Goal: Task Accomplishment & Management: Use online tool/utility

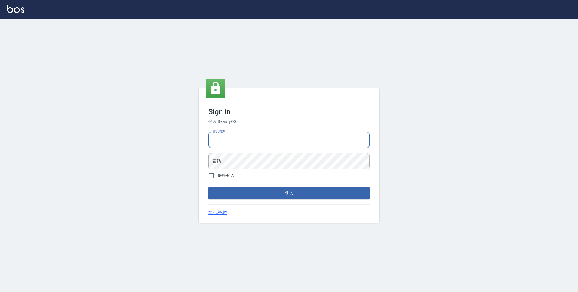
drag, startPoint x: 0, startPoint y: 0, endPoint x: 286, endPoint y: 137, distance: 317.0
click at [286, 137] on input "電話號碼" at bounding box center [288, 140] width 161 height 16
type input "0423939755"
click at [208, 187] on button "登入" at bounding box center [288, 193] width 161 height 13
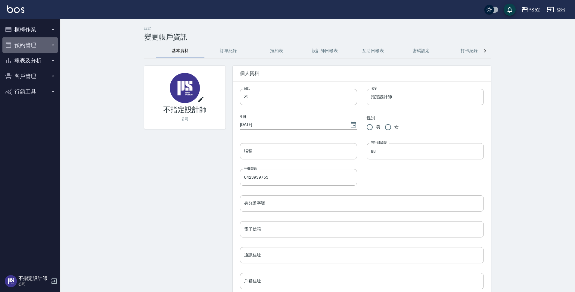
click at [36, 44] on button "預約管理" at bounding box center [29, 45] width 55 height 16
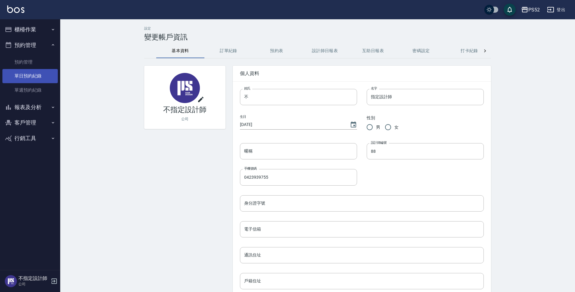
click at [37, 77] on link "單日預約紀錄" at bounding box center [29, 76] width 55 height 14
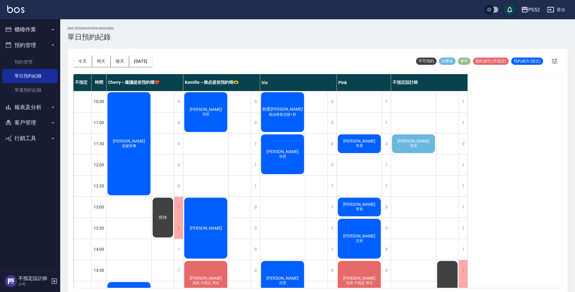
click at [415, 143] on span "[PERSON_NAME]" at bounding box center [413, 140] width 35 height 5
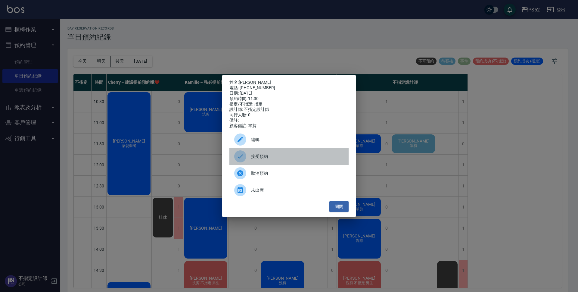
click at [293, 157] on span "接受預約" at bounding box center [297, 156] width 93 height 6
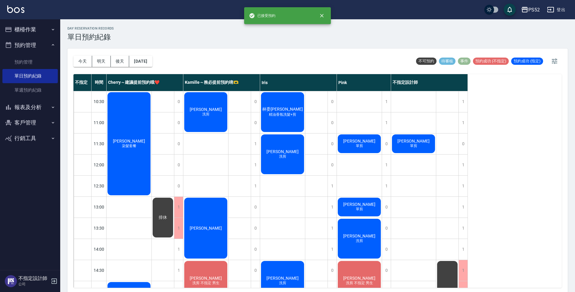
click at [423, 138] on div "[PERSON_NAME] 單剪" at bounding box center [413, 143] width 45 height 20
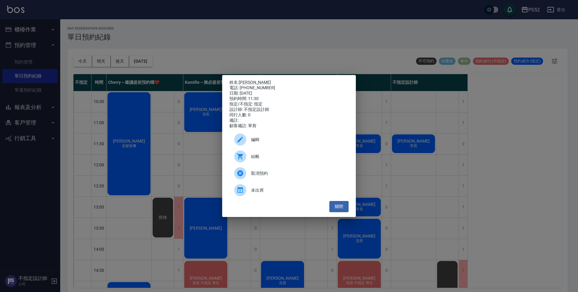
click at [277, 140] on span "編輯" at bounding box center [297, 139] width 93 height 6
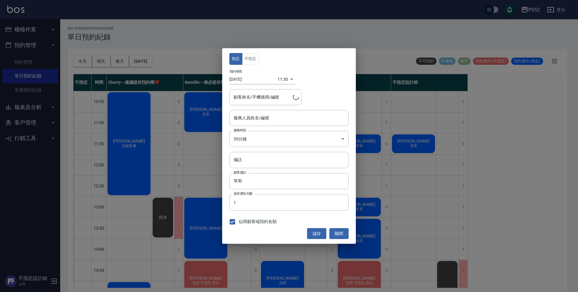
type input "不指定設計師-88"
type input "[PERSON_NAME]/0911457515/B0911457515"
click at [253, 61] on button "不指定" at bounding box center [250, 59] width 17 height 12
click at [283, 119] on input "不指定設計師-88" at bounding box center [284, 118] width 105 height 11
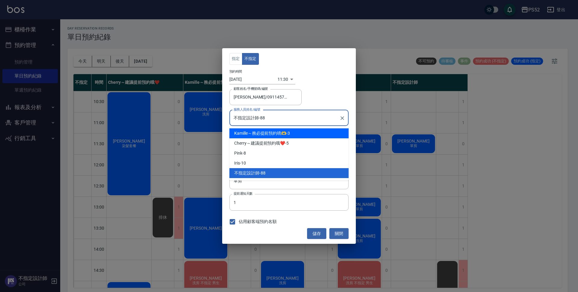
click at [290, 136] on div "Kamille～務必提前預約唷🫶 -3" at bounding box center [288, 133] width 119 height 10
type input "Kamille～務必提前預約唷🫶-3"
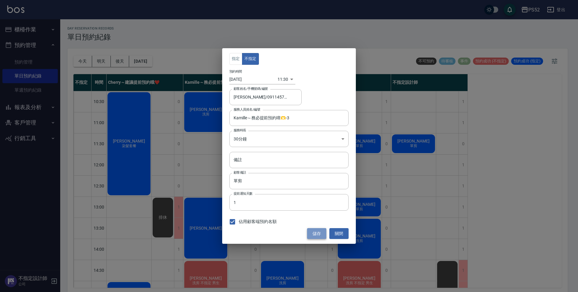
click at [322, 231] on button "儲存" at bounding box center [316, 233] width 19 height 11
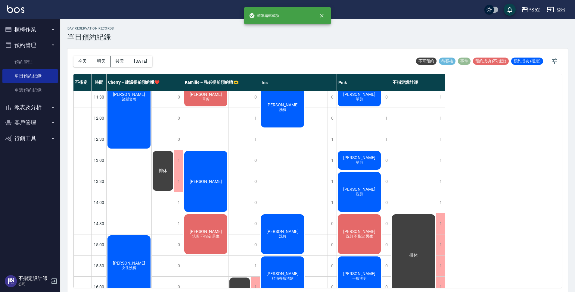
scroll to position [60, 0]
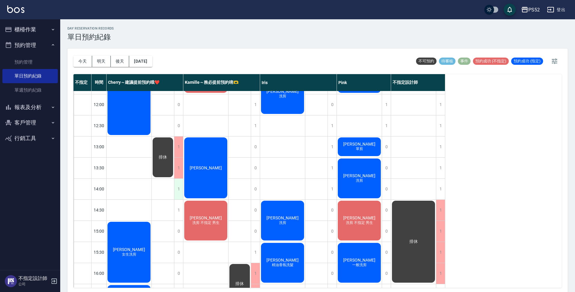
click at [175, 187] on div "1" at bounding box center [178, 188] width 9 height 21
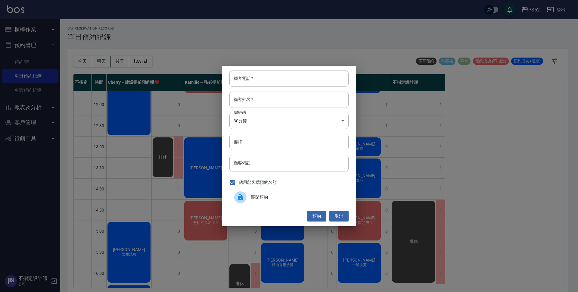
click at [295, 193] on div "關閉預約" at bounding box center [288, 197] width 119 height 17
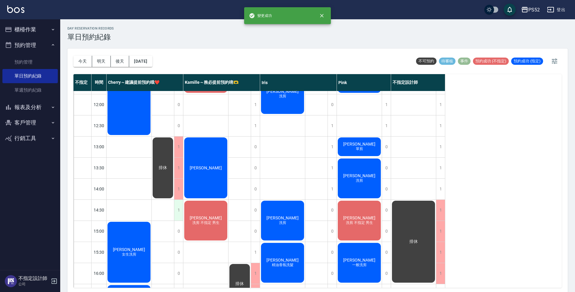
click at [174, 211] on div "1" at bounding box center [178, 209] width 9 height 21
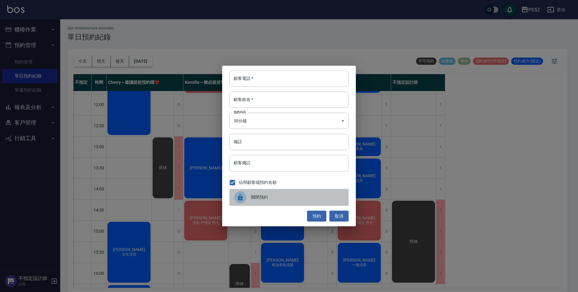
click at [268, 205] on div "關閉預約" at bounding box center [288, 197] width 119 height 17
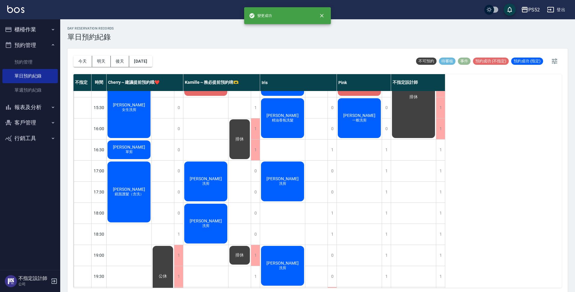
scroll to position [211, 0]
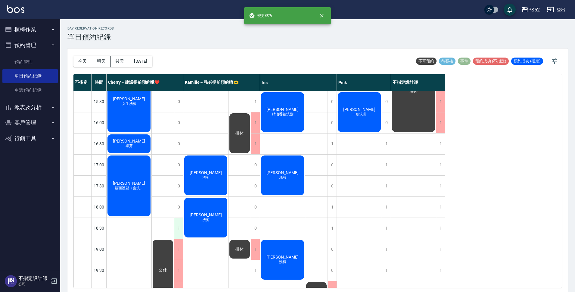
click at [179, 233] on div "1" at bounding box center [178, 228] width 9 height 21
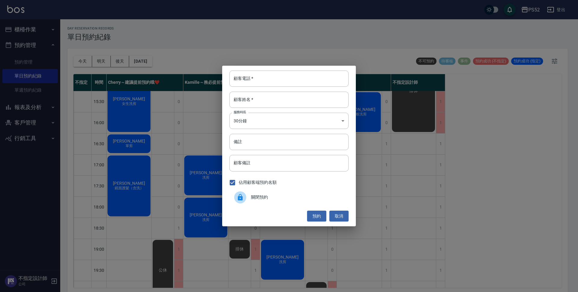
click at [277, 199] on span "關閉預約" at bounding box center [297, 197] width 93 height 6
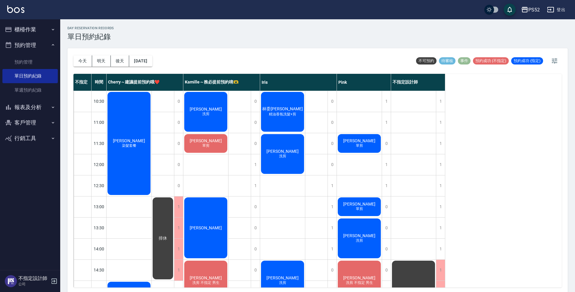
scroll to position [0, 0]
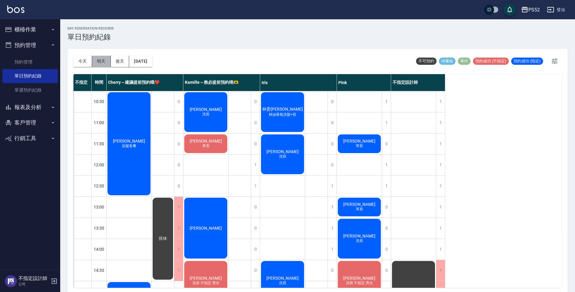
click at [96, 57] on button "明天" at bounding box center [101, 61] width 19 height 11
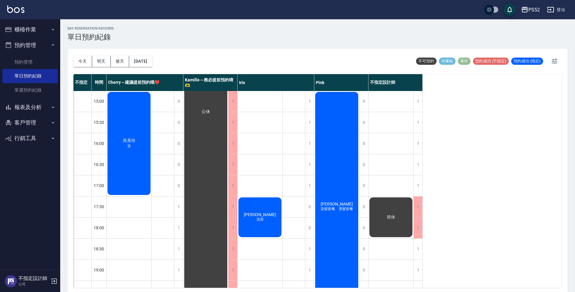
scroll to position [230, 0]
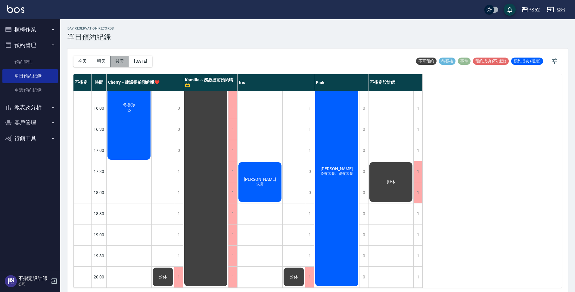
click at [117, 59] on button "後天" at bounding box center [120, 61] width 19 height 11
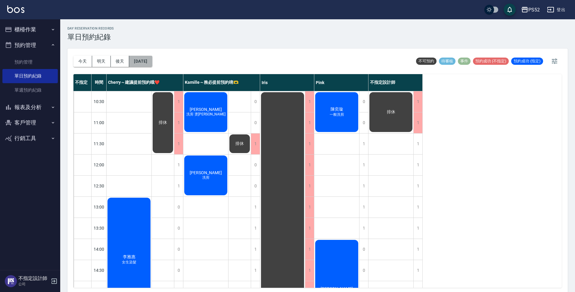
click at [146, 65] on button "[DATE]" at bounding box center [140, 61] width 23 height 11
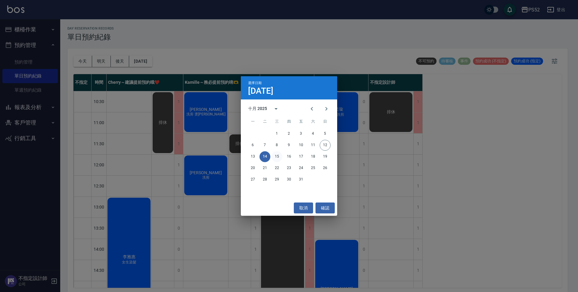
click at [280, 154] on button "15" at bounding box center [276, 156] width 11 height 11
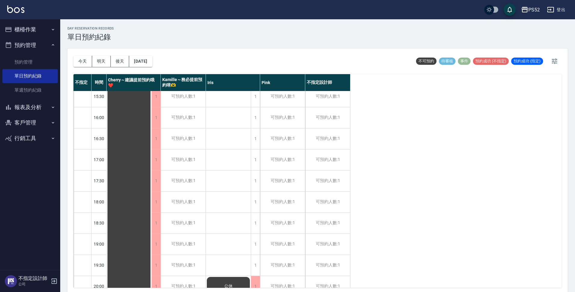
scroll to position [230, 0]
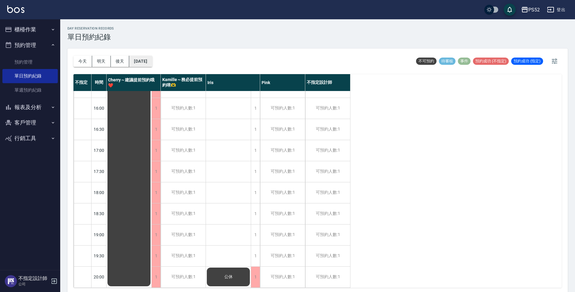
click at [152, 61] on button "[DATE]" at bounding box center [140, 61] width 23 height 11
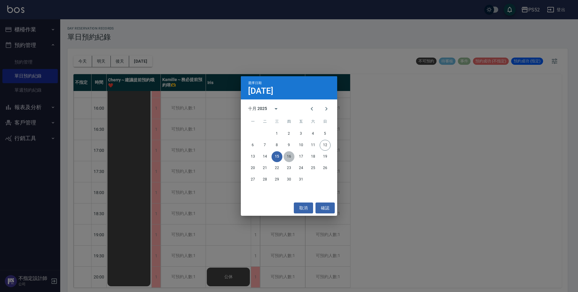
click at [292, 158] on button "16" at bounding box center [288, 156] width 11 height 11
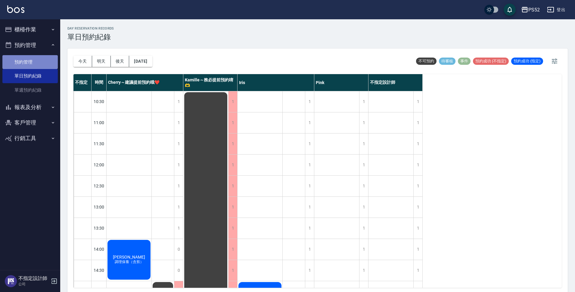
click at [49, 57] on link "預約管理" at bounding box center [29, 62] width 55 height 14
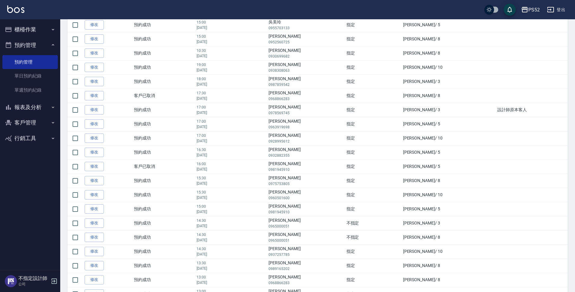
scroll to position [479, 0]
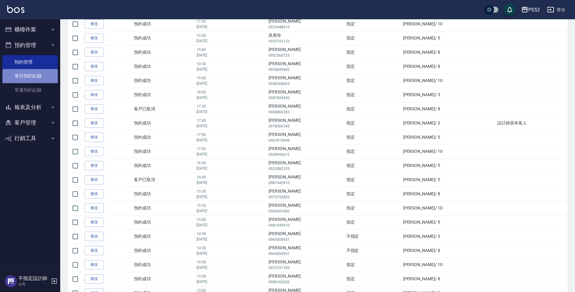
click at [32, 79] on link "單日預約紀錄" at bounding box center [29, 76] width 55 height 14
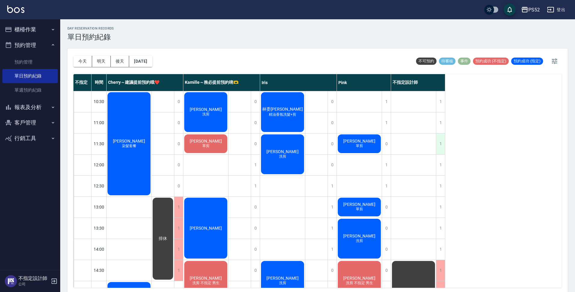
click at [437, 137] on div "1" at bounding box center [440, 143] width 9 height 21
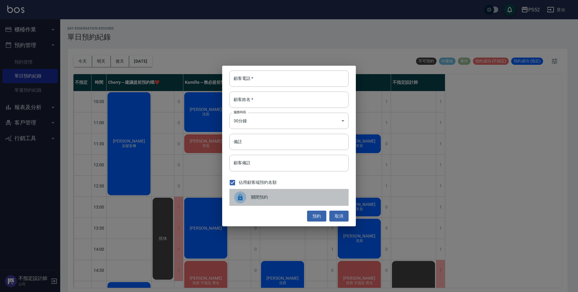
click at [265, 199] on span "關閉預約" at bounding box center [297, 197] width 93 height 6
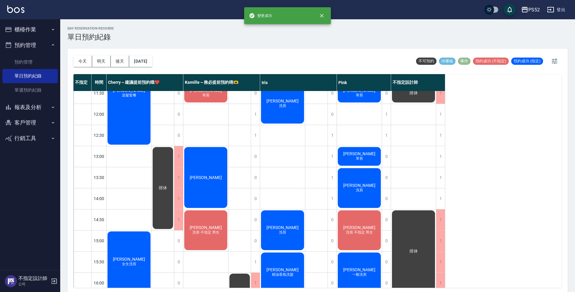
scroll to position [70, 0]
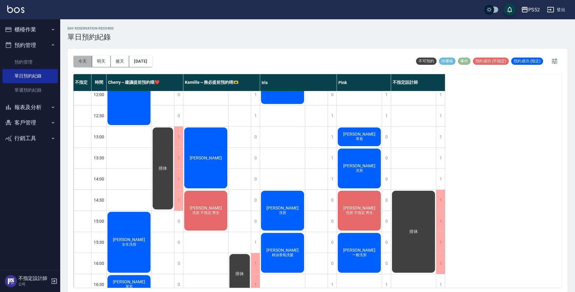
click at [84, 61] on button "今天" at bounding box center [82, 61] width 19 height 11
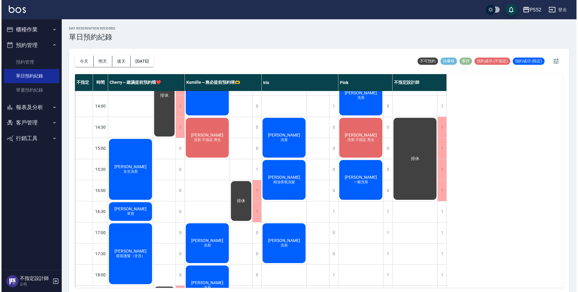
scroll to position [150, 0]
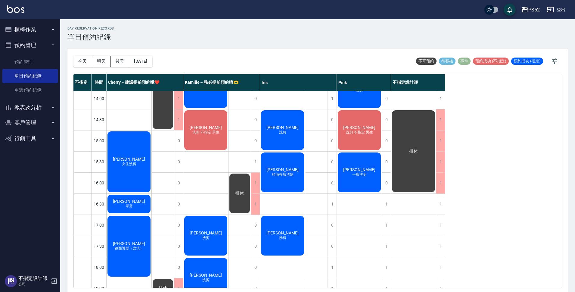
click at [25, 28] on button "櫃檯作業" at bounding box center [29, 30] width 55 height 16
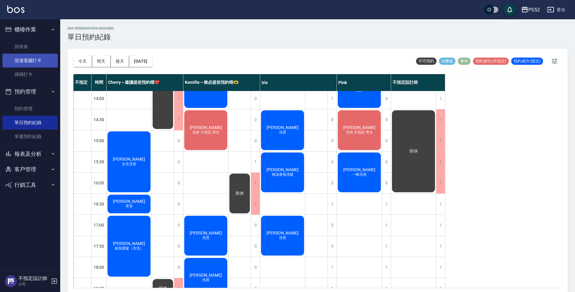
click at [37, 58] on link "現場電腦打卡" at bounding box center [29, 61] width 55 height 14
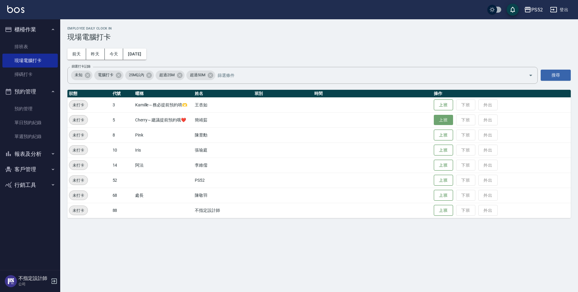
click at [435, 119] on button "上班" at bounding box center [443, 120] width 19 height 11
click at [440, 106] on button "上班" at bounding box center [443, 105] width 19 height 11
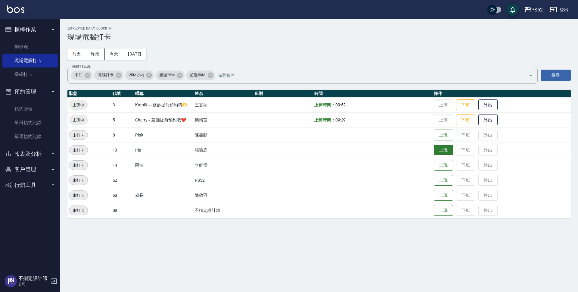
click at [444, 149] on button "上班" at bounding box center [443, 150] width 19 height 11
